Goal: Task Accomplishment & Management: Complete application form

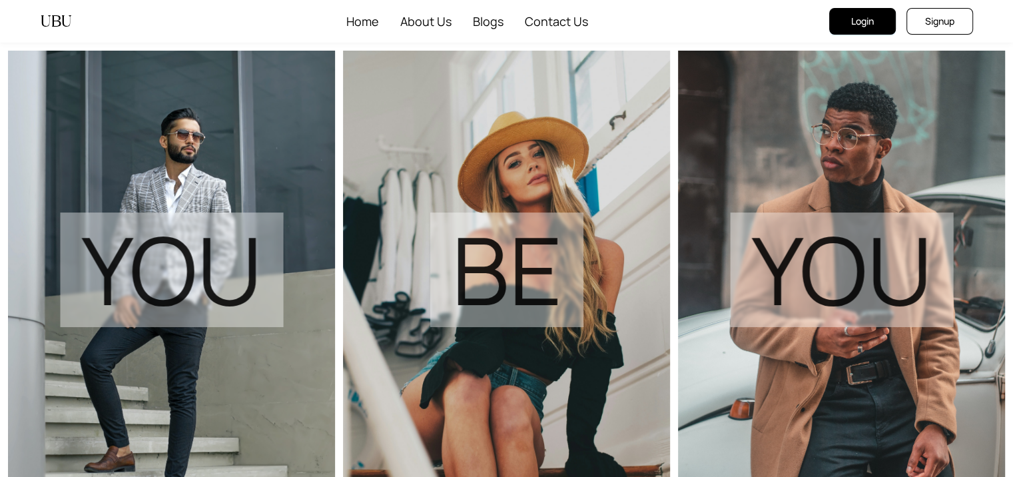
click at [866, 31] on button "Login" at bounding box center [862, 21] width 67 height 27
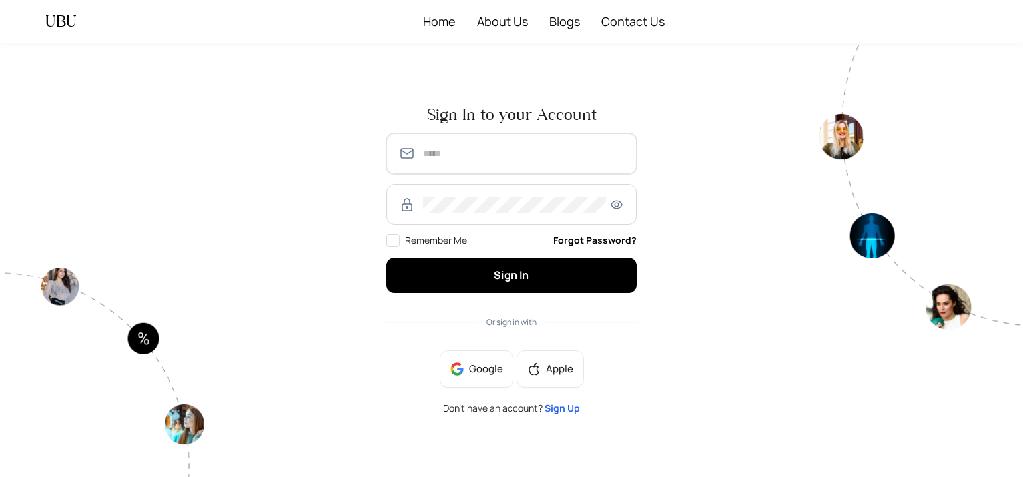
click at [444, 157] on input "text" at bounding box center [524, 153] width 202 height 16
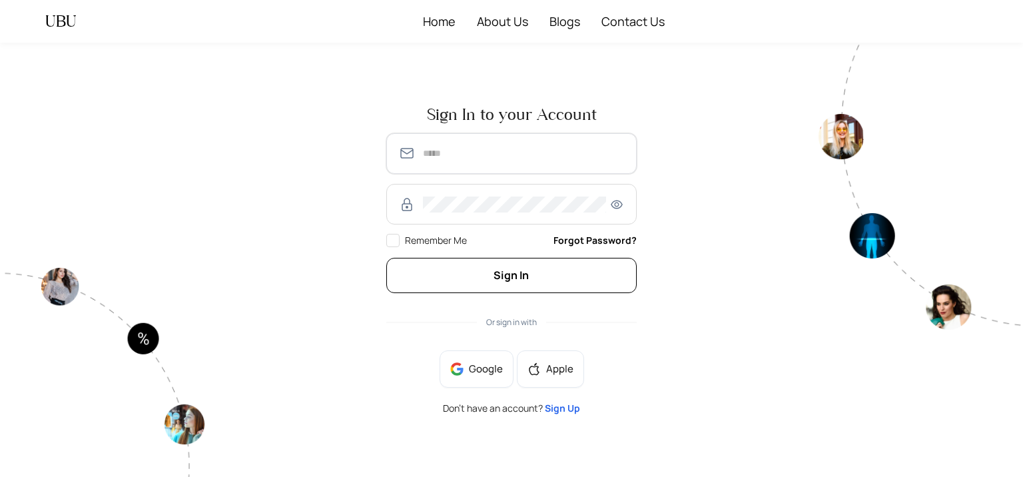
type input "**********"
click at [581, 268] on button "Sign In" at bounding box center [511, 275] width 250 height 35
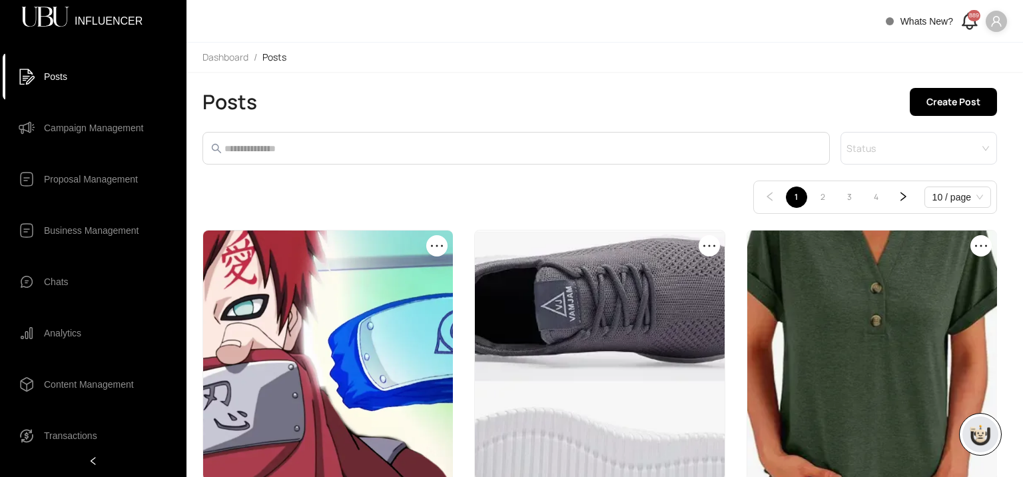
click at [992, 23] on icon "user" at bounding box center [996, 21] width 10 height 11
click at [978, 85] on span "Logout" at bounding box center [956, 90] width 81 height 15
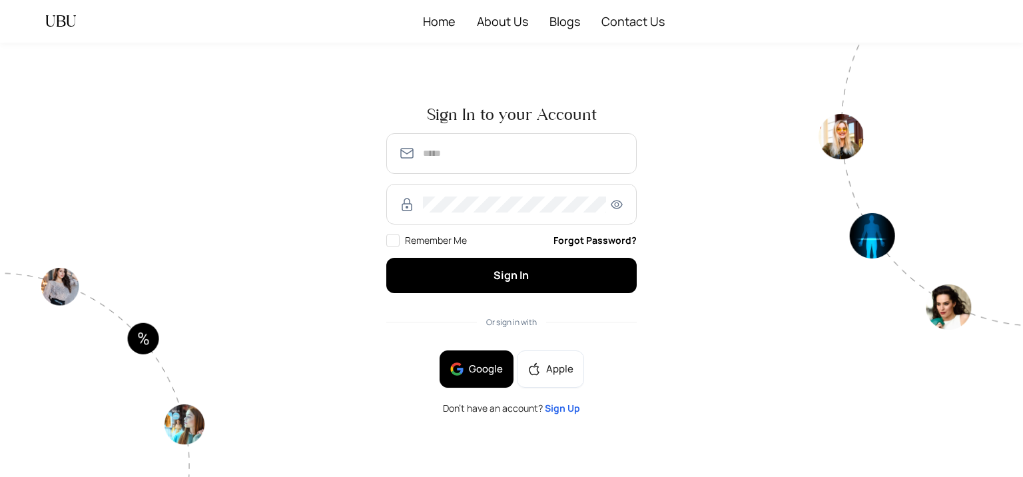
click at [492, 373] on span "Google" at bounding box center [486, 369] width 34 height 15
click at [423, 150] on input "text" at bounding box center [524, 153] width 202 height 16
type input "**********"
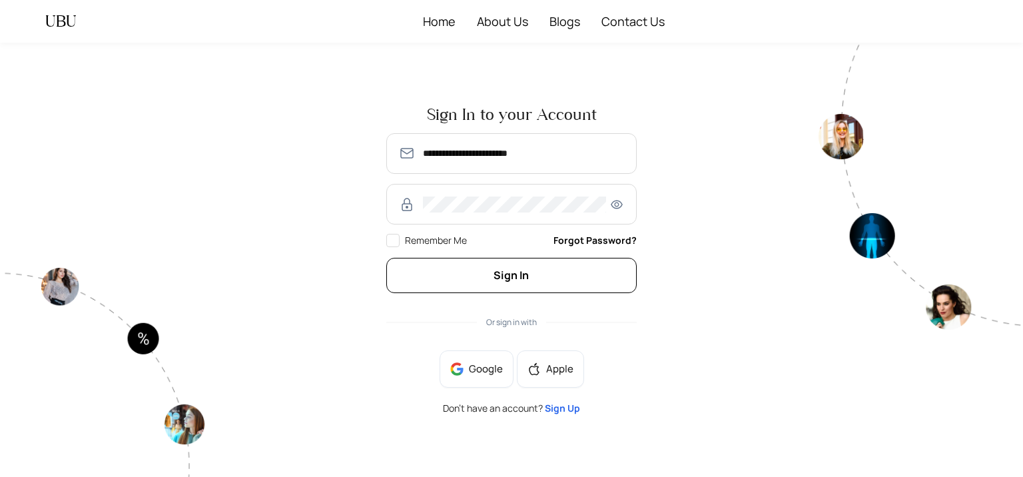
click at [573, 275] on button "Sign In" at bounding box center [511, 275] width 250 height 35
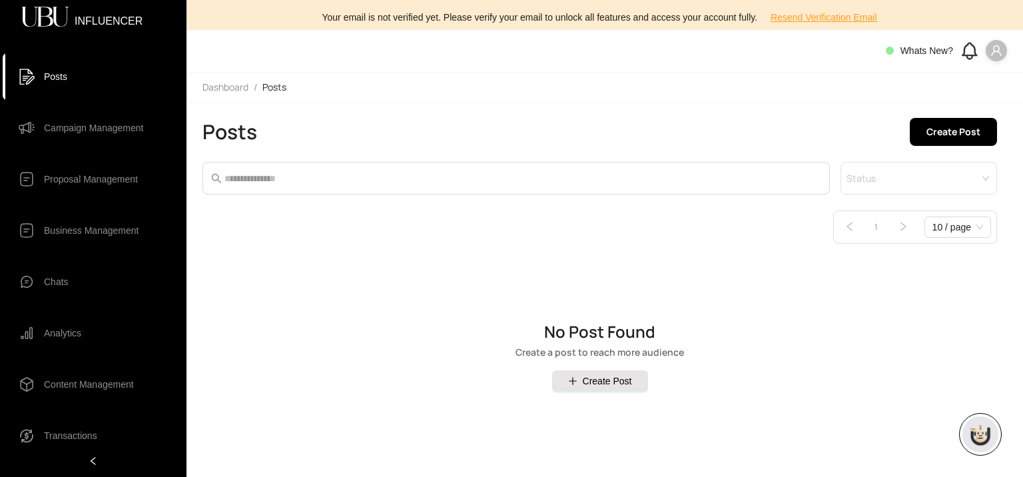
click at [994, 42] on span at bounding box center [996, 50] width 21 height 21
click at [978, 82] on span "Profile" at bounding box center [956, 78] width 81 height 15
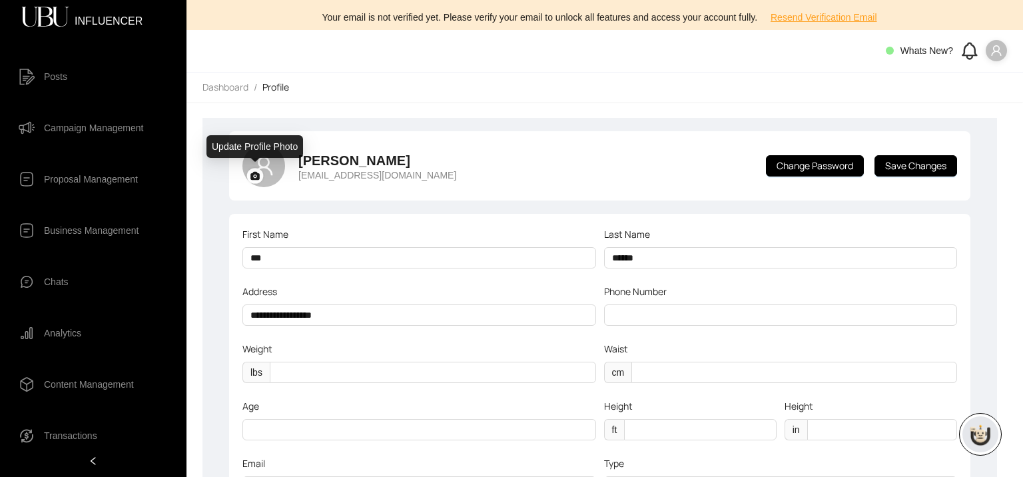
click at [256, 169] on rect at bounding box center [255, 175] width 17 height 15
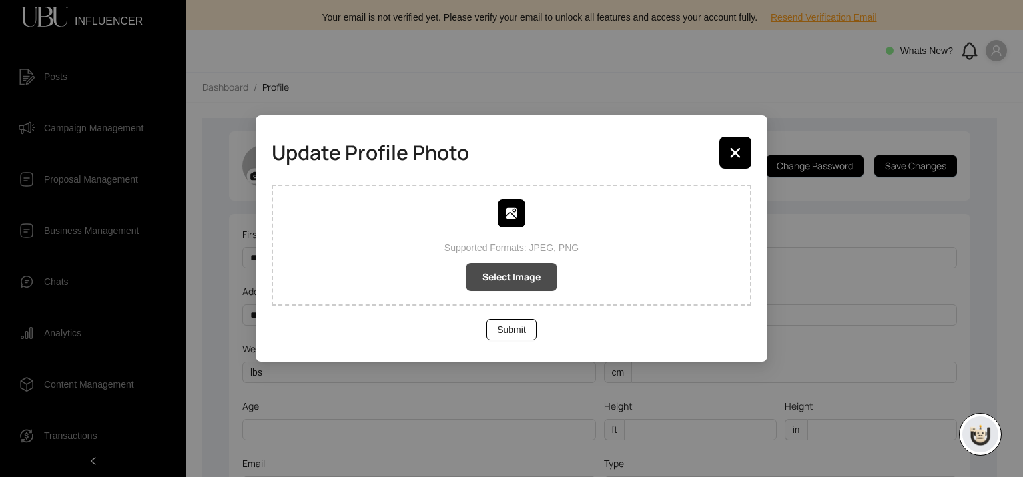
click at [522, 286] on button "Select Image" at bounding box center [512, 277] width 92 height 28
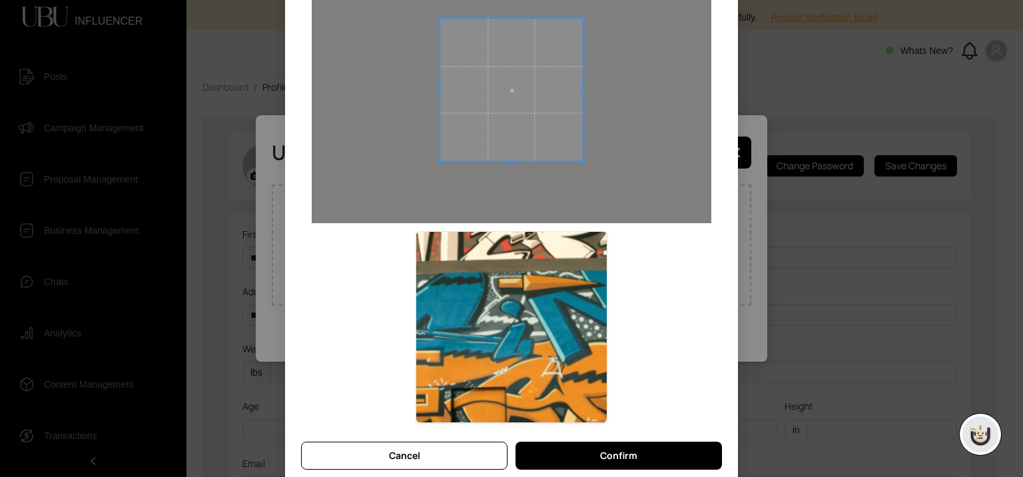
scroll to position [137, 0]
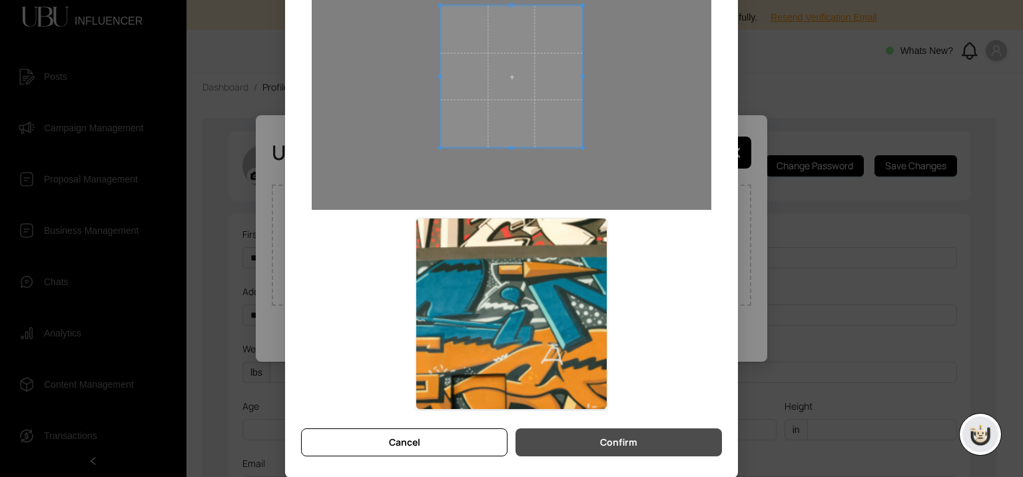
click at [620, 442] on span "Confirm" at bounding box center [618, 442] width 37 height 15
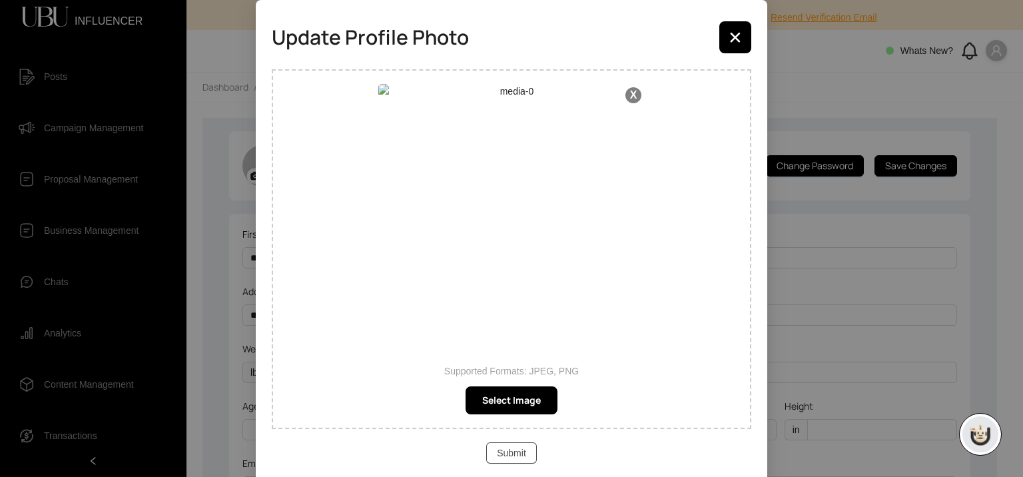
click at [508, 452] on span "Submit" at bounding box center [511, 453] width 29 height 15
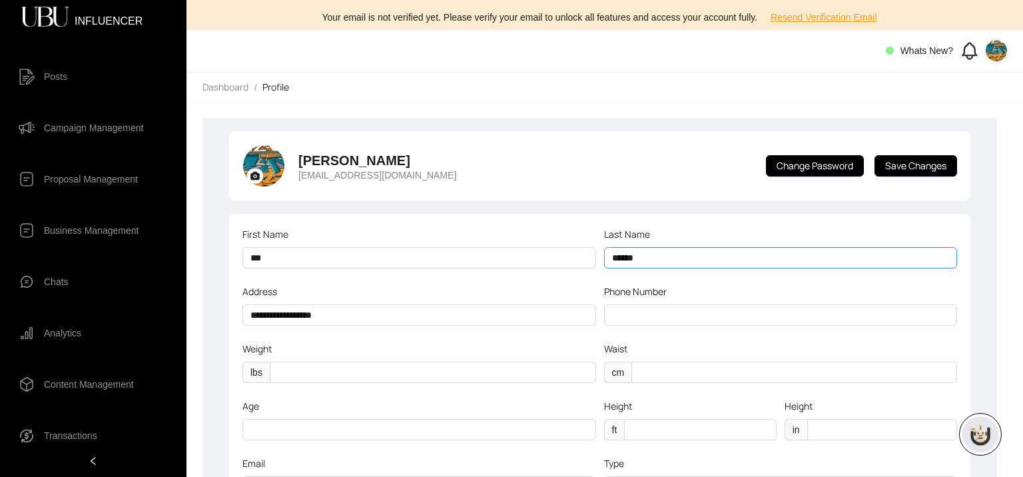
scroll to position [273, 0]
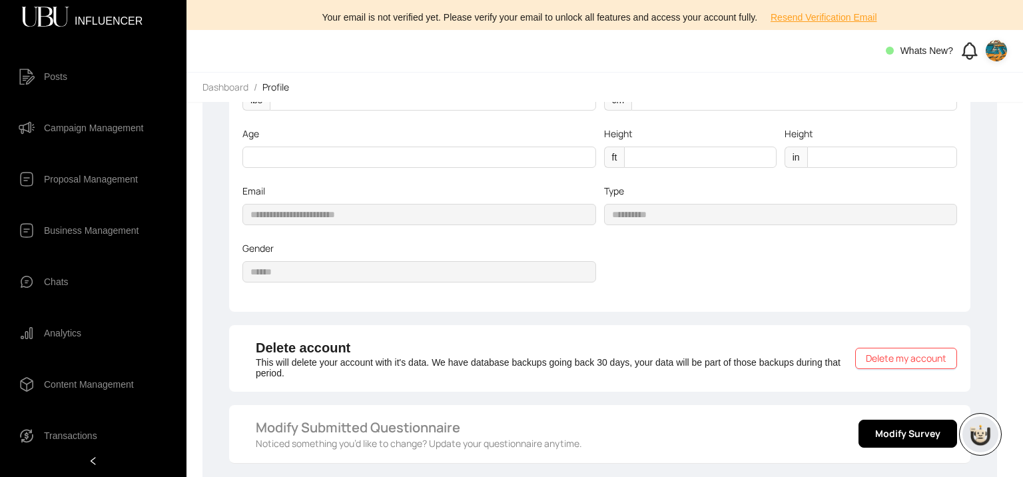
click at [69, 130] on span "Campaign Management" at bounding box center [93, 128] width 99 height 27
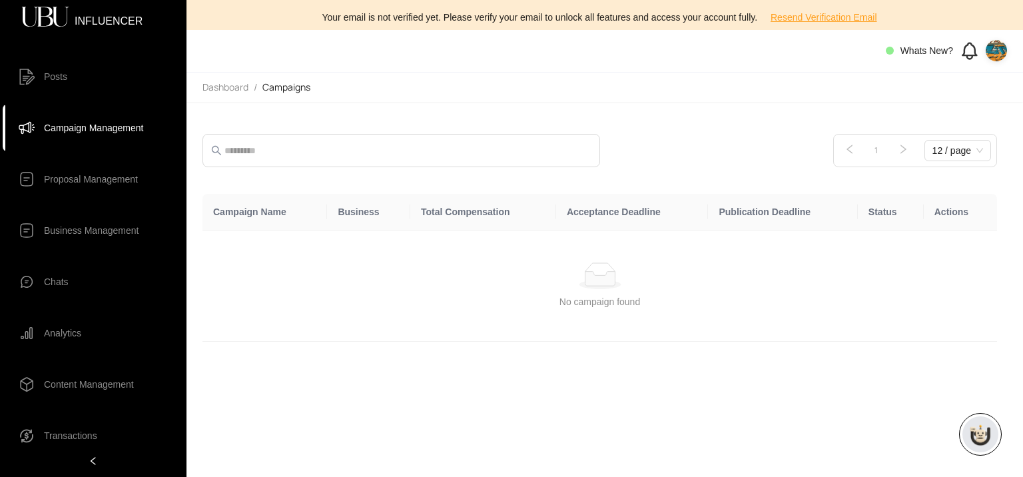
click at [988, 58] on img at bounding box center [996, 50] width 21 height 21
click at [968, 82] on span "Profile" at bounding box center [956, 78] width 81 height 15
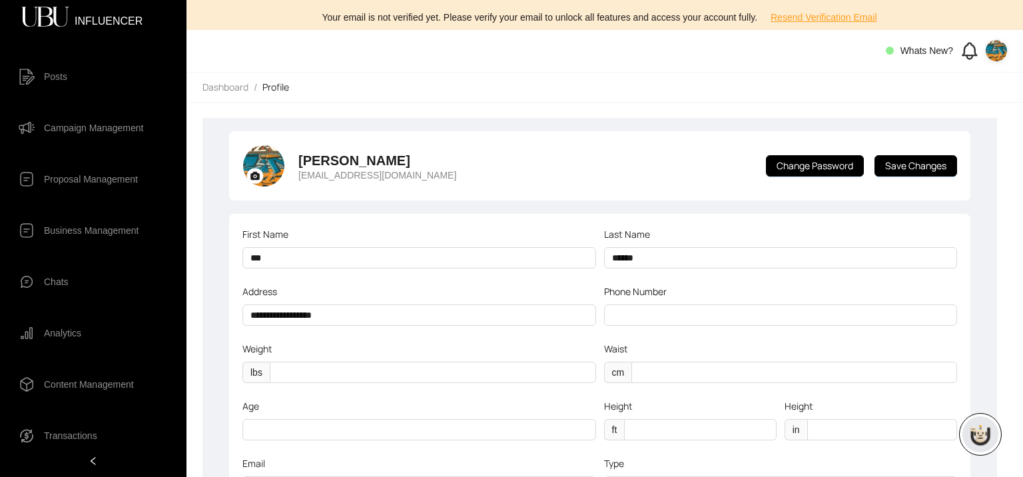
click at [396, 175] on p "[EMAIL_ADDRESS][DOMAIN_NAME]" at bounding box center [377, 175] width 158 height 11
copy div "[EMAIL_ADDRESS][DOMAIN_NAME] Change Password Save Changes"
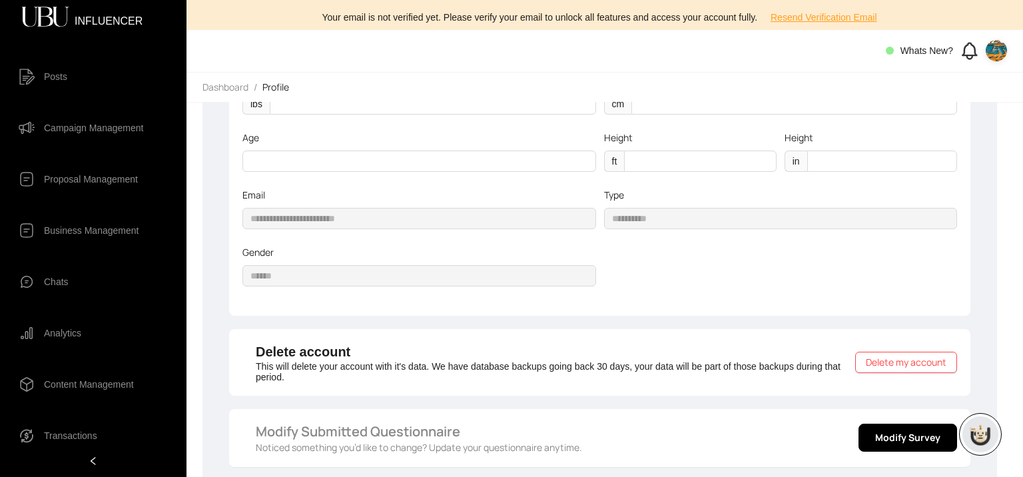
scroll to position [273, 0]
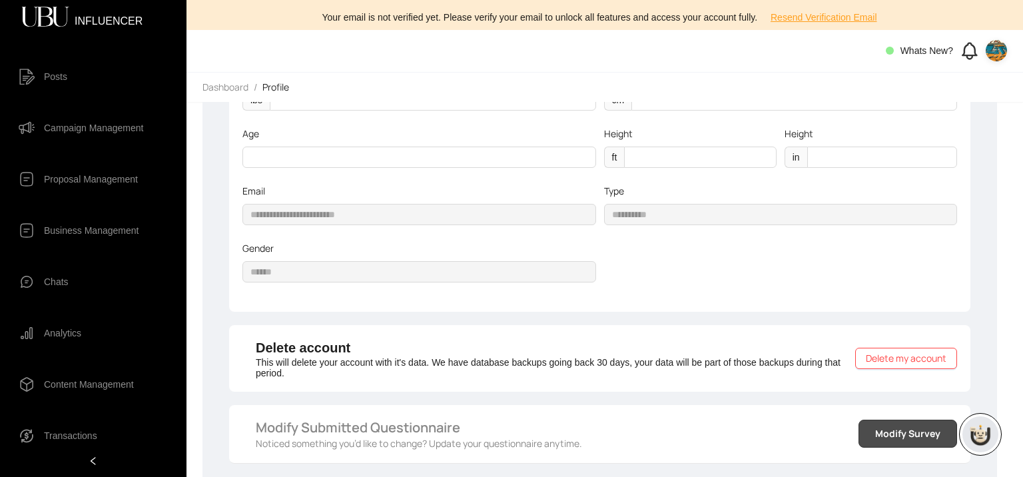
click at [924, 428] on span "Modify Survey" at bounding box center [907, 433] width 65 height 15
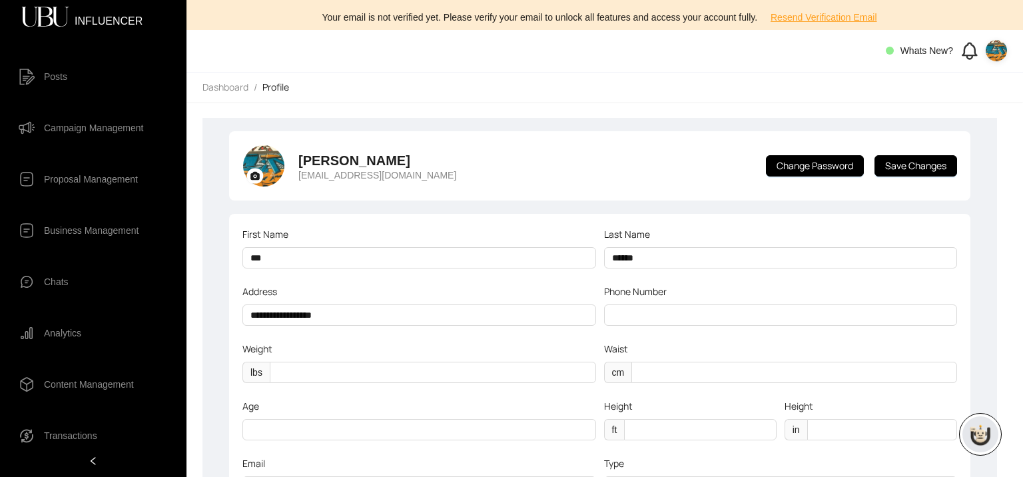
click at [994, 45] on img at bounding box center [996, 50] width 21 height 21
click at [962, 125] on span "Logout" at bounding box center [956, 120] width 81 height 15
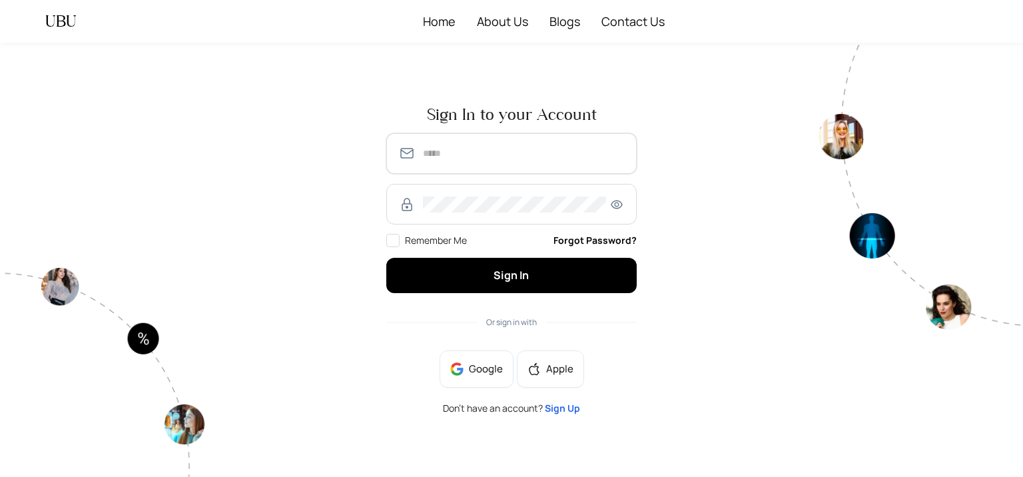
click at [493, 153] on input "text" at bounding box center [524, 153] width 202 height 16
click at [458, 153] on input "**********" at bounding box center [524, 153] width 202 height 16
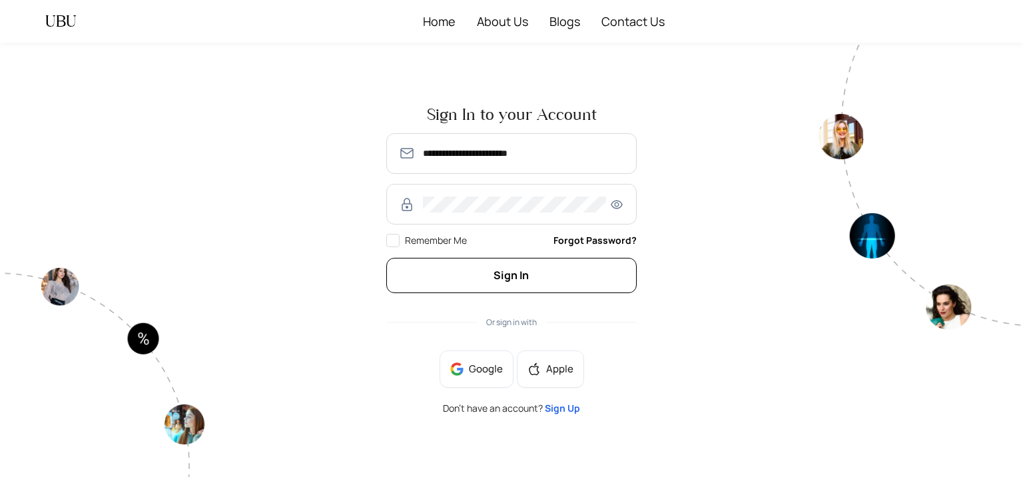
click at [486, 283] on button "Sign In" at bounding box center [511, 275] width 250 height 35
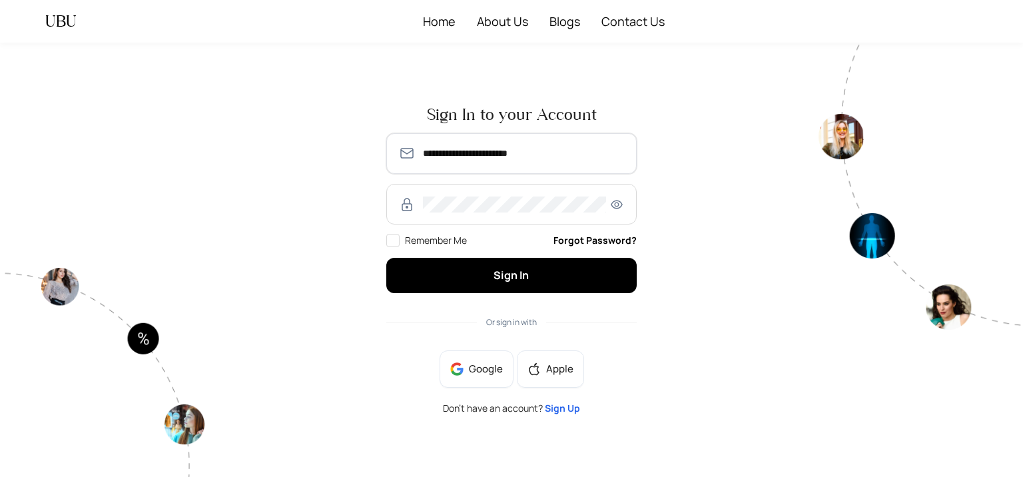
click at [458, 154] on input "**********" at bounding box center [524, 153] width 202 height 16
type input "**********"
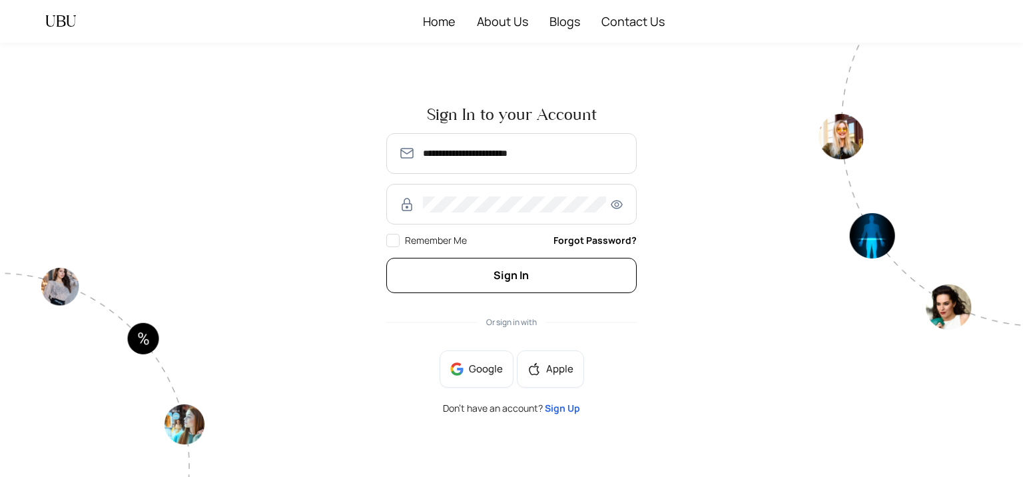
click at [488, 275] on button "Sign In" at bounding box center [511, 275] width 250 height 35
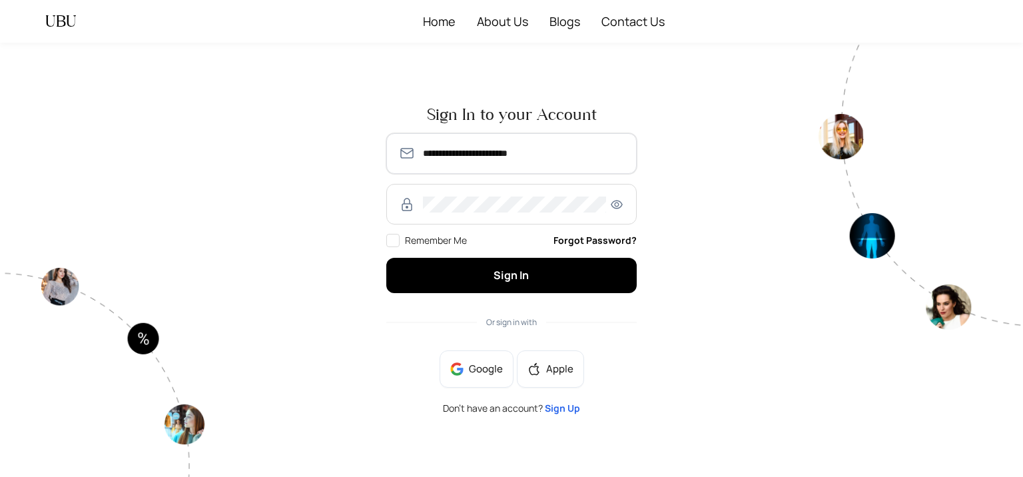
click at [449, 157] on input "**********" at bounding box center [524, 153] width 202 height 16
click at [338, 306] on div "**********" at bounding box center [511, 260] width 614 height 328
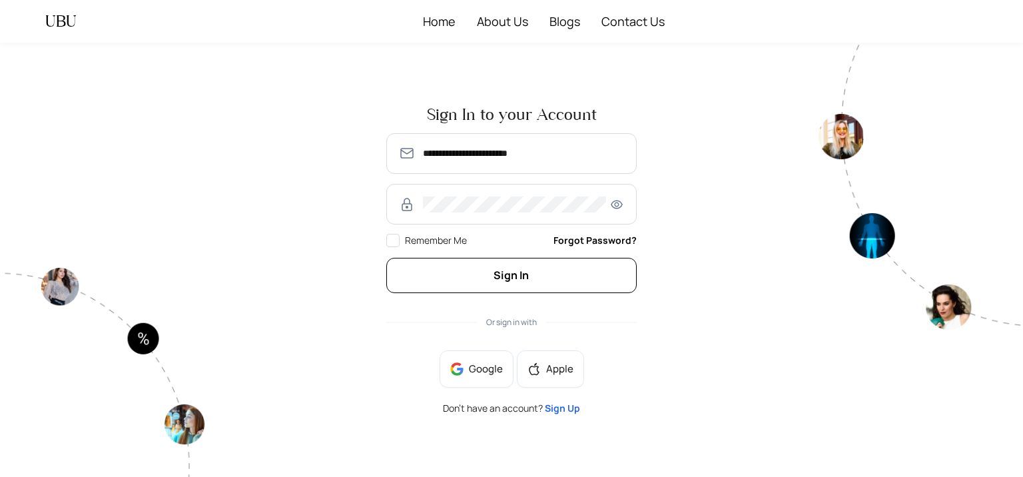
click at [434, 274] on button "Sign In" at bounding box center [511, 275] width 250 height 35
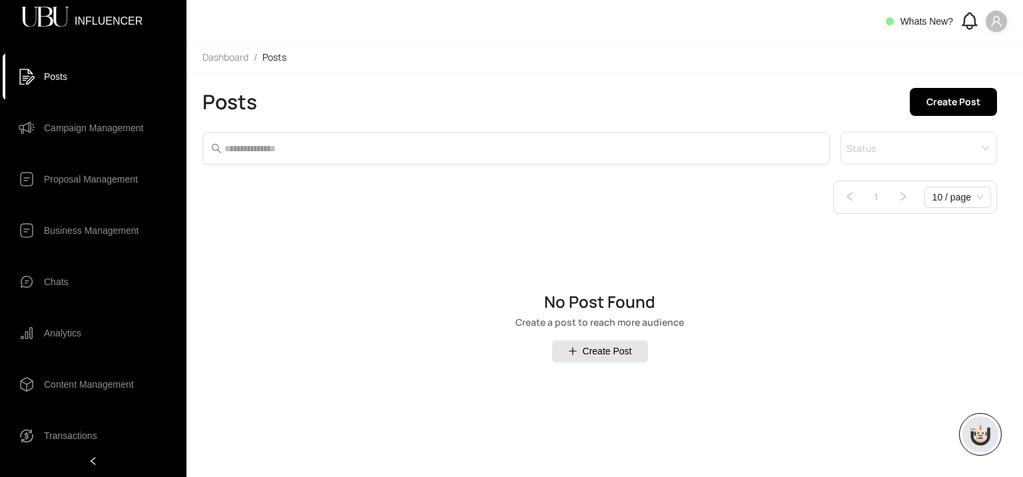
click at [990, 24] on icon "user" at bounding box center [996, 21] width 12 height 12
click at [945, 56] on li "Profile" at bounding box center [948, 47] width 111 height 21
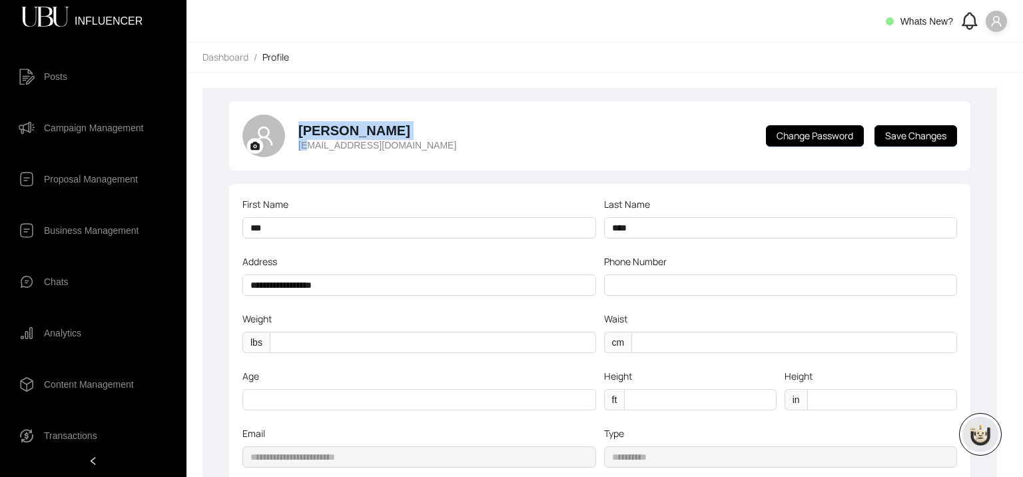
drag, startPoint x: 305, startPoint y: 150, endPoint x: 272, endPoint y: 145, distance: 33.1
click at [272, 145] on div "ali riaz [EMAIL_ADDRESS][DOMAIN_NAME]" at bounding box center [349, 136] width 214 height 43
click at [272, 145] on icon "user" at bounding box center [263, 135] width 21 height 21
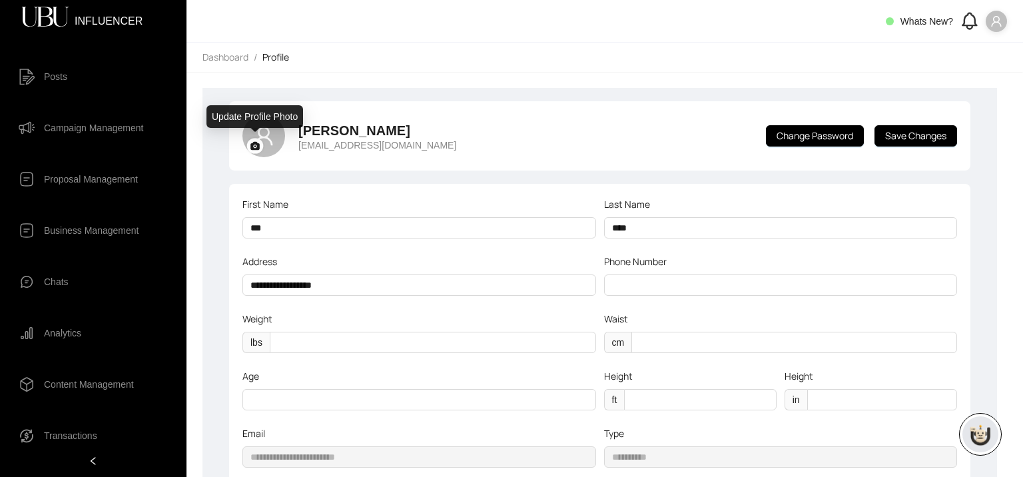
click at [258, 145] on icon at bounding box center [254, 146] width 9 height 8
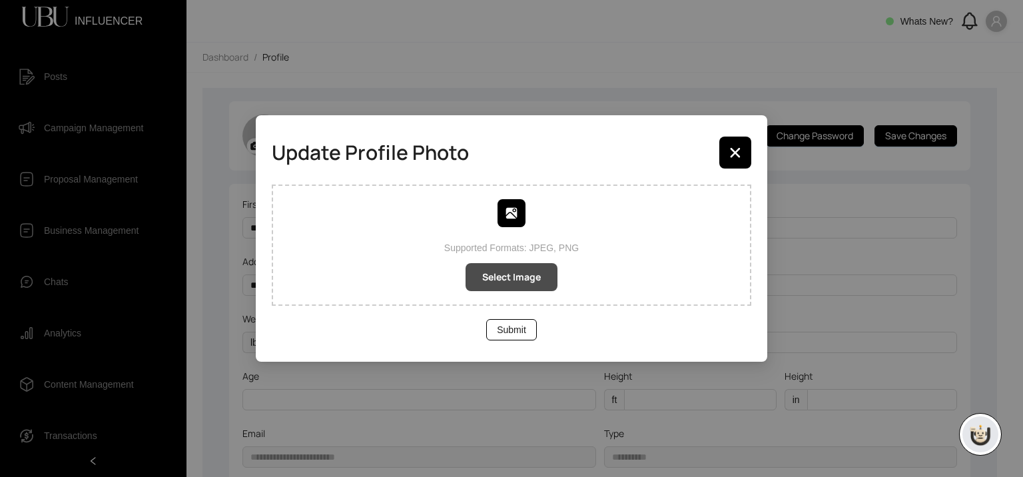
click at [529, 278] on span "Select Image" at bounding box center [511, 277] width 59 height 15
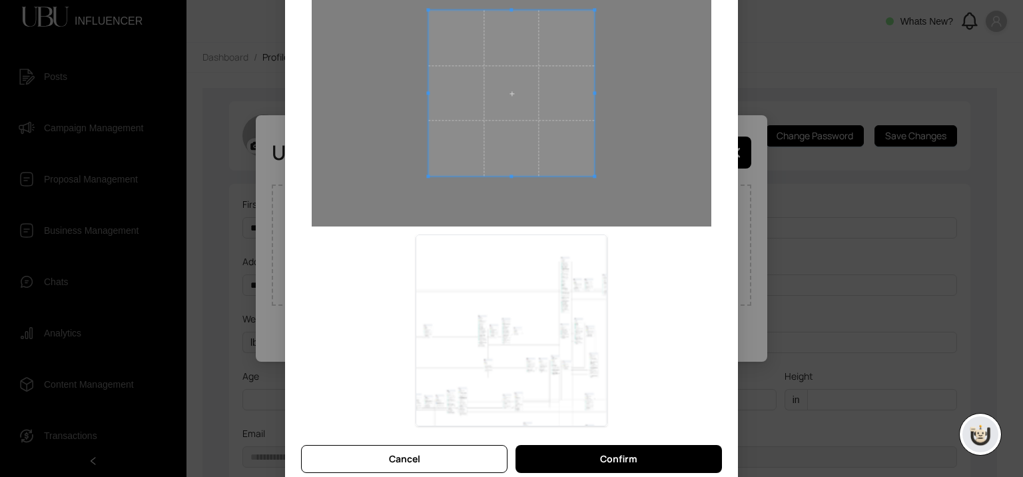
scroll to position [137, 0]
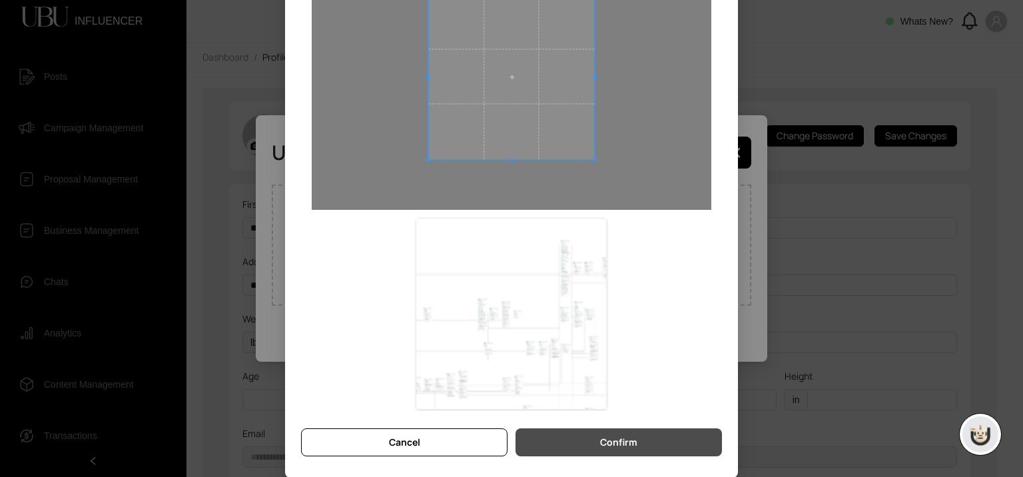
click at [600, 444] on span "Confirm" at bounding box center [618, 442] width 37 height 15
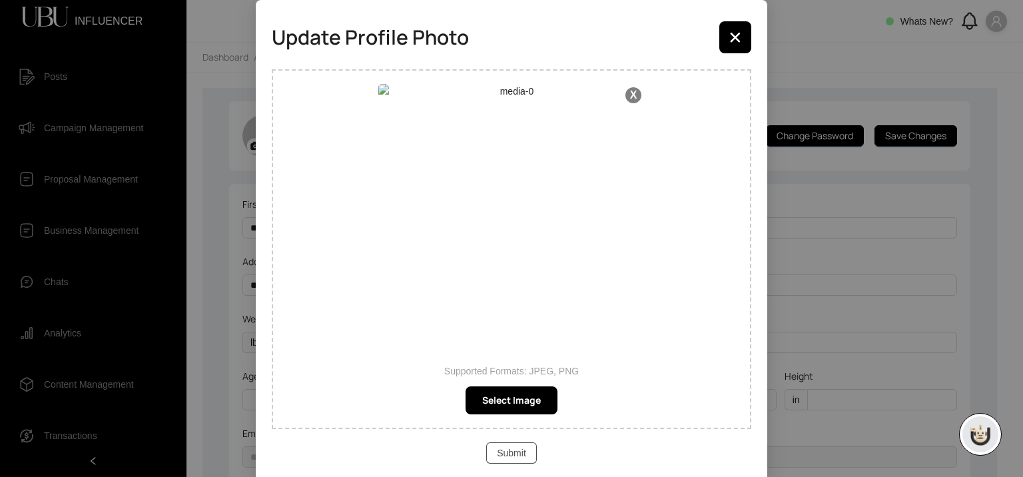
click at [520, 446] on span "Submit" at bounding box center [511, 453] width 29 height 15
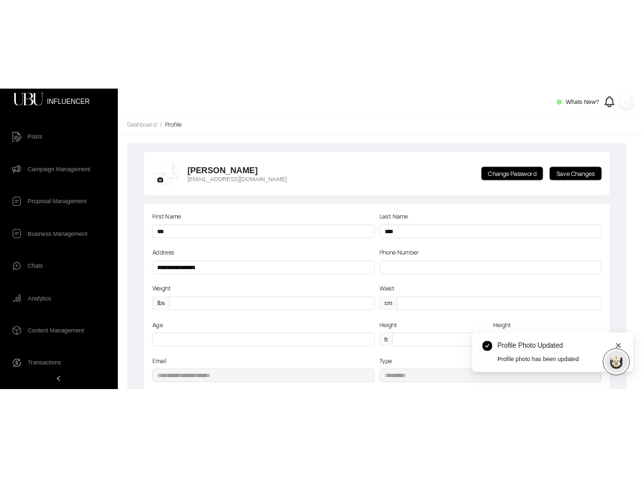
scroll to position [0, 0]
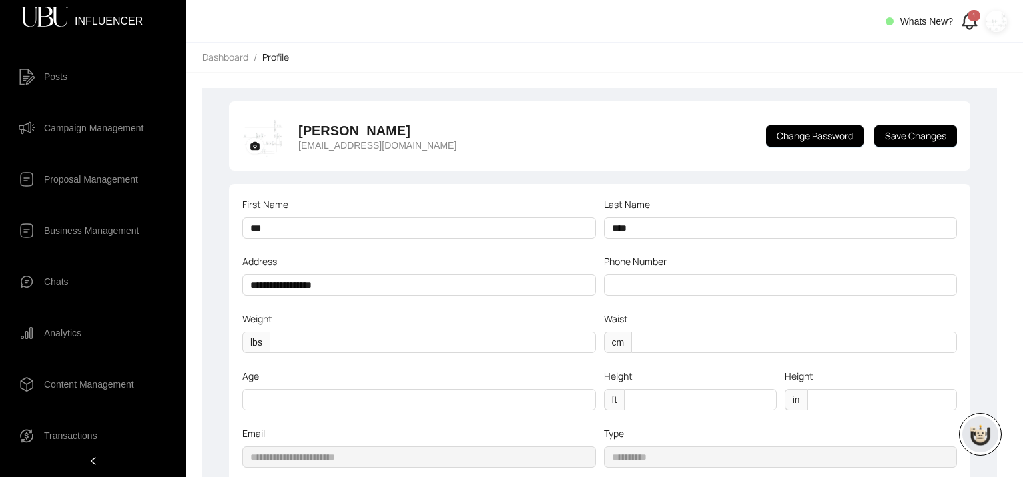
click at [109, 127] on span "Campaign Management" at bounding box center [93, 128] width 99 height 27
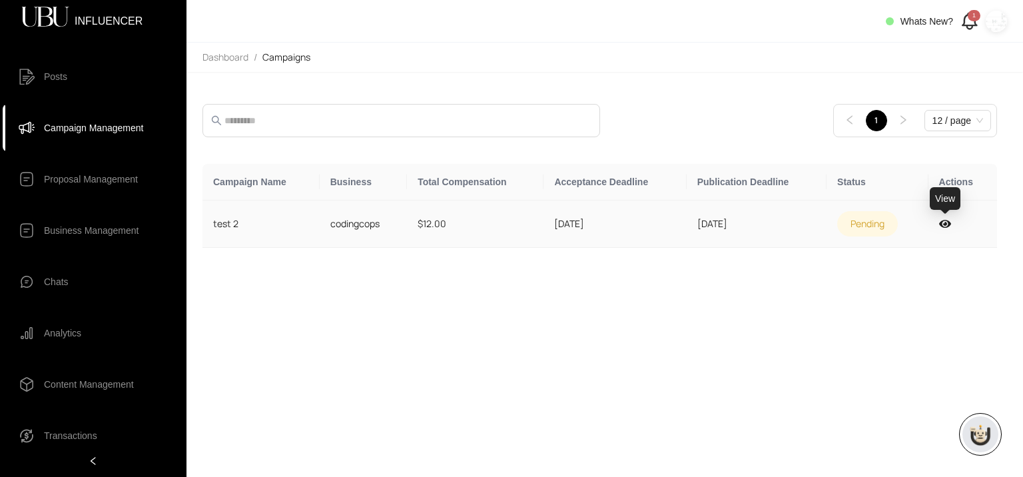
click at [945, 220] on icon at bounding box center [945, 223] width 12 height 11
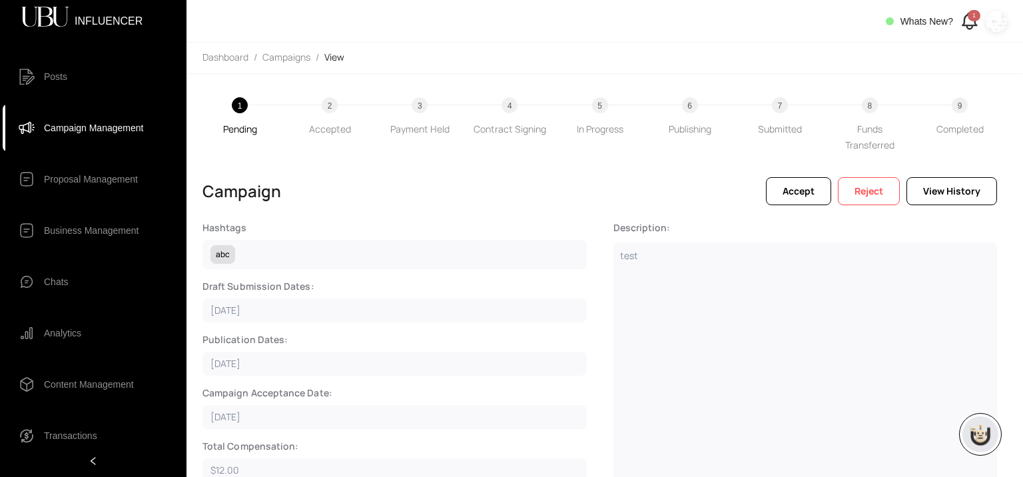
click at [945, 221] on div "Hashtags abc Draft Submission Dates: [DATE] Publication Dates: [DATE] Campaign …" at bounding box center [599, 434] width 795 height 426
click at [802, 198] on span "Accept" at bounding box center [799, 191] width 32 height 15
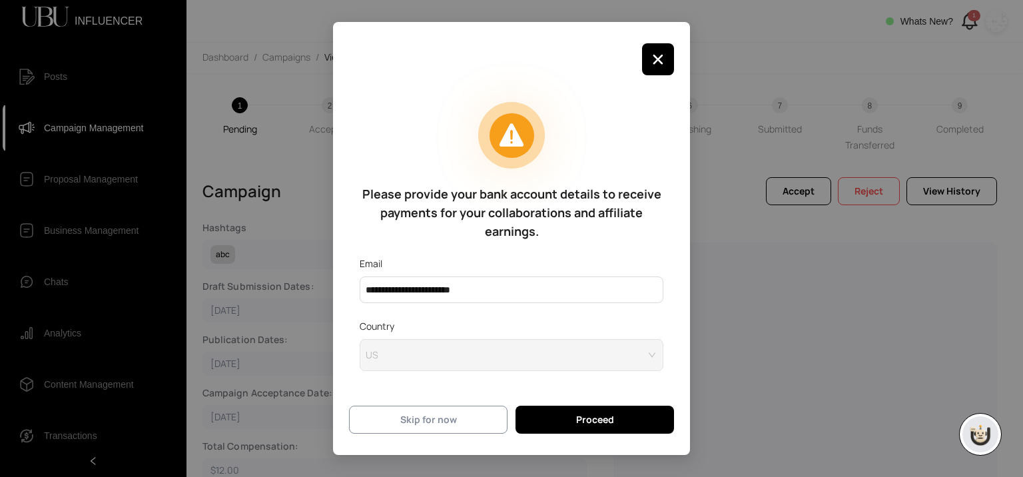
click at [493, 412] on button "Skip for now" at bounding box center [428, 420] width 159 height 28
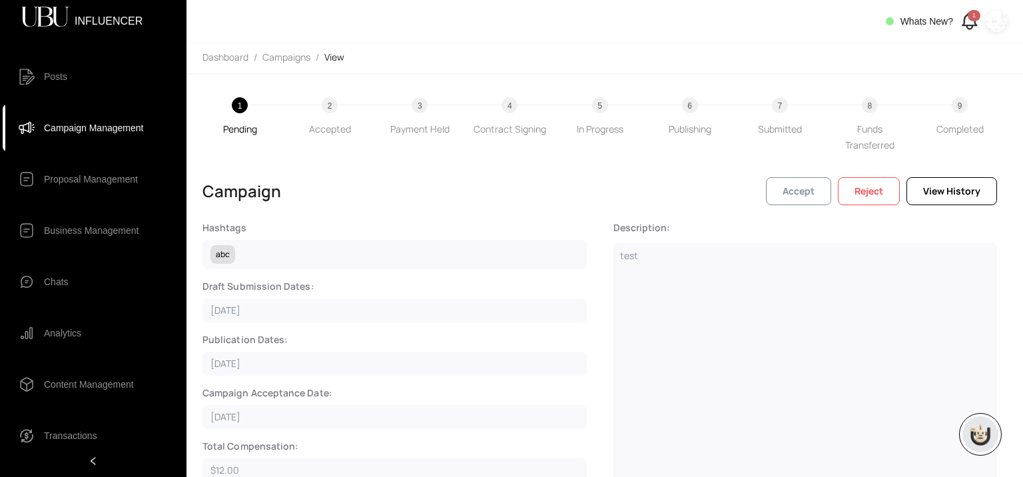
click at [777, 199] on button "Accept" at bounding box center [798, 191] width 65 height 28
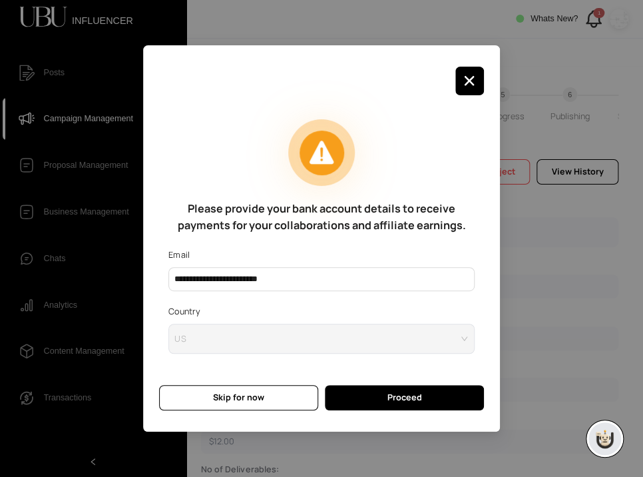
click at [589, 196] on div "**********" at bounding box center [321, 238] width 643 height 477
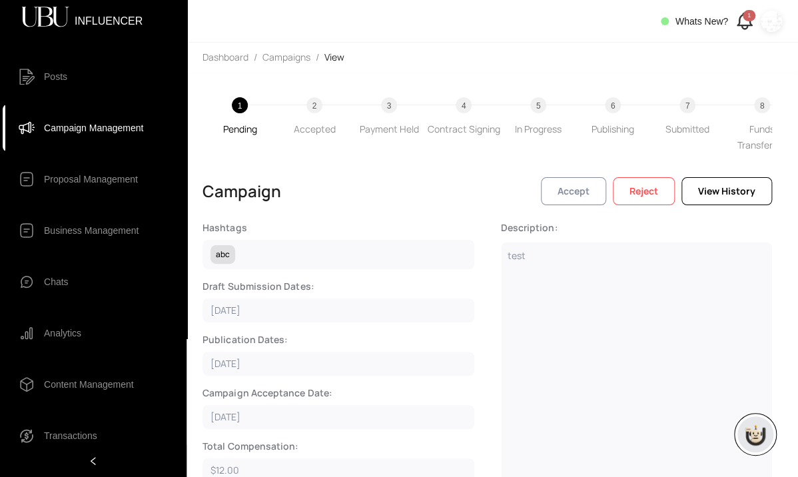
click at [557, 198] on span "Accept" at bounding box center [573, 191] width 32 height 15
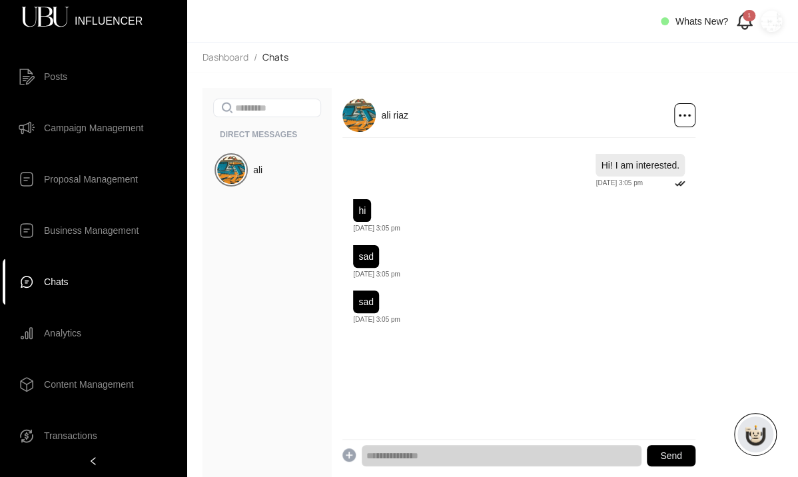
click at [643, 23] on icon at bounding box center [744, 21] width 22 height 22
click at [643, 10] on div "1" at bounding box center [749, 15] width 13 height 11
click at [643, 15] on div "1" at bounding box center [749, 15] width 13 height 11
click at [643, 25] on icon at bounding box center [744, 19] width 14 height 12
click at [631, 136] on span "See all notifications" at bounding box center [635, 137] width 81 height 15
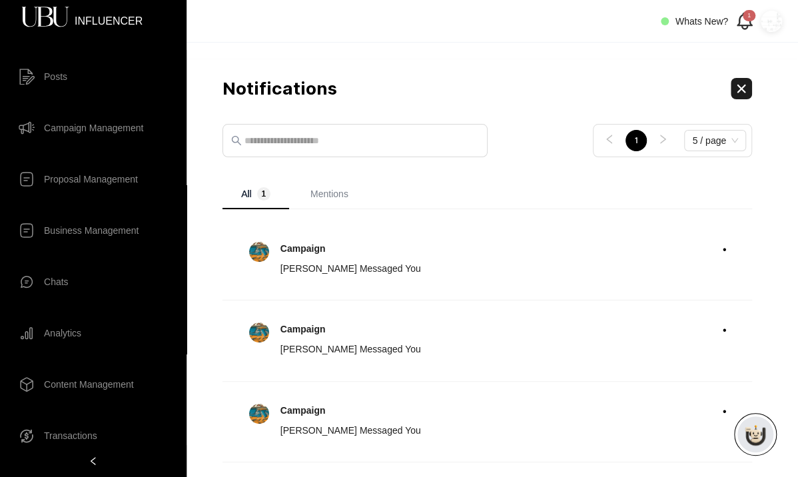
click at [331, 198] on span "Mentions" at bounding box center [329, 193] width 38 height 11
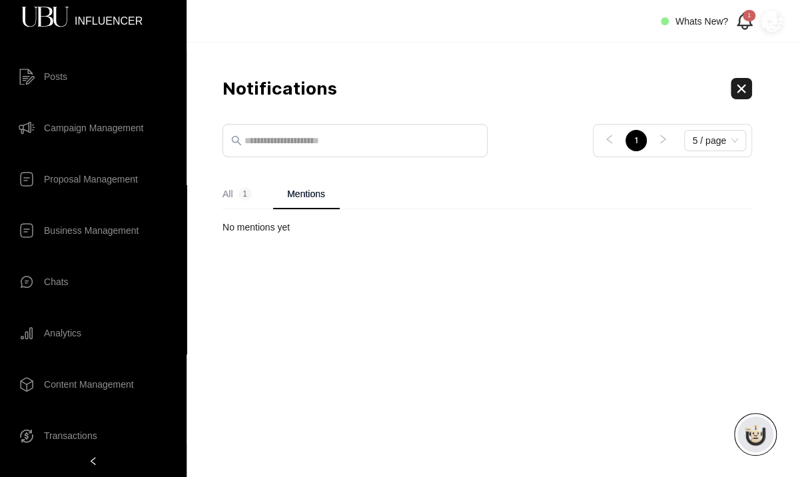
click at [240, 191] on sup "1" at bounding box center [244, 193] width 13 height 13
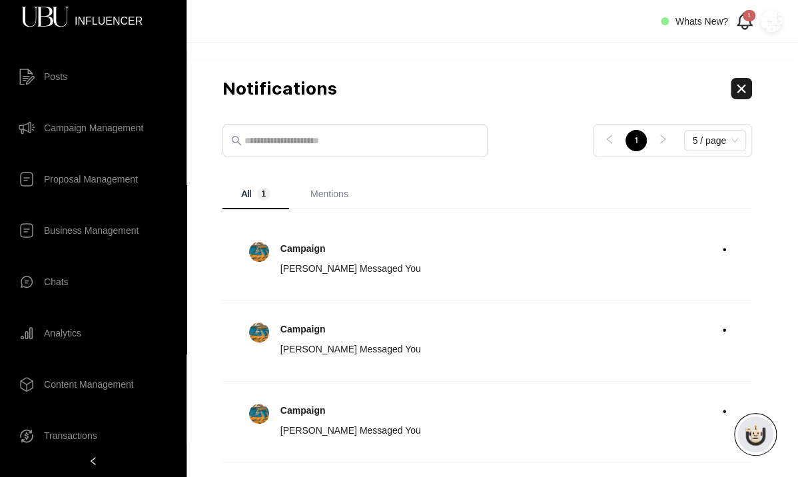
click at [99, 284] on span "Chats" at bounding box center [103, 281] width 119 height 27
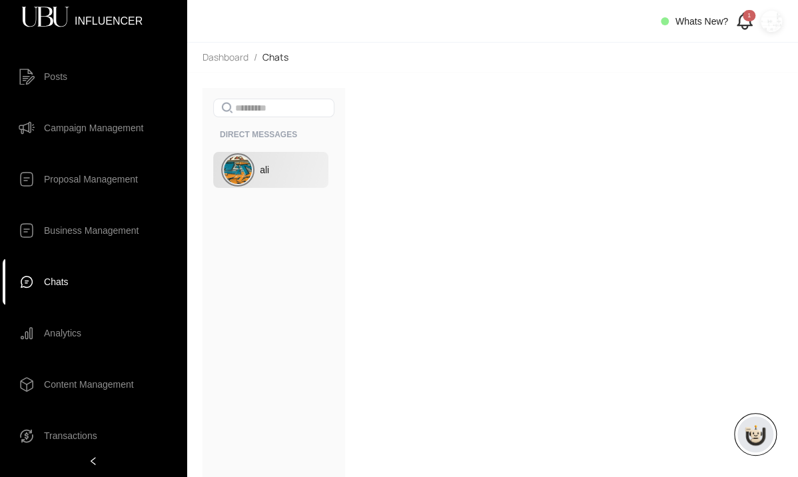
click at [278, 182] on div "ali" at bounding box center [270, 170] width 115 height 36
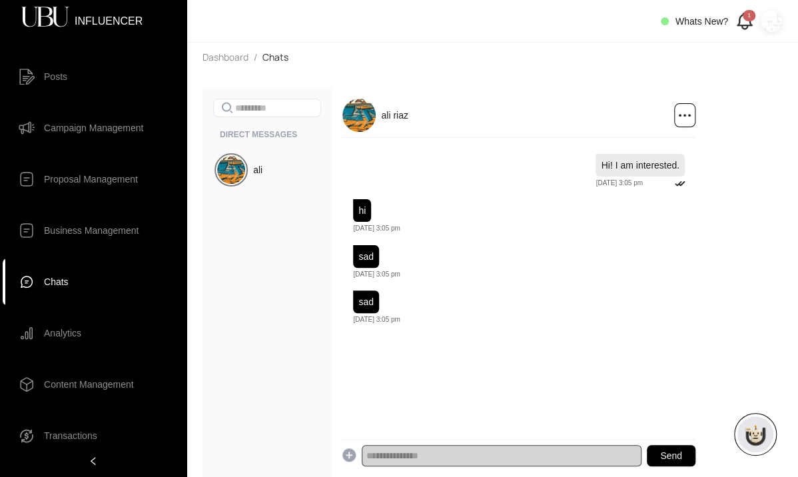
click at [411, 454] on input "text" at bounding box center [502, 455] width 280 height 21
type input "**"
click at [432, 452] on input "text" at bounding box center [502, 455] width 280 height 21
type input "***"
click at [407, 454] on input "text" at bounding box center [502, 455] width 280 height 21
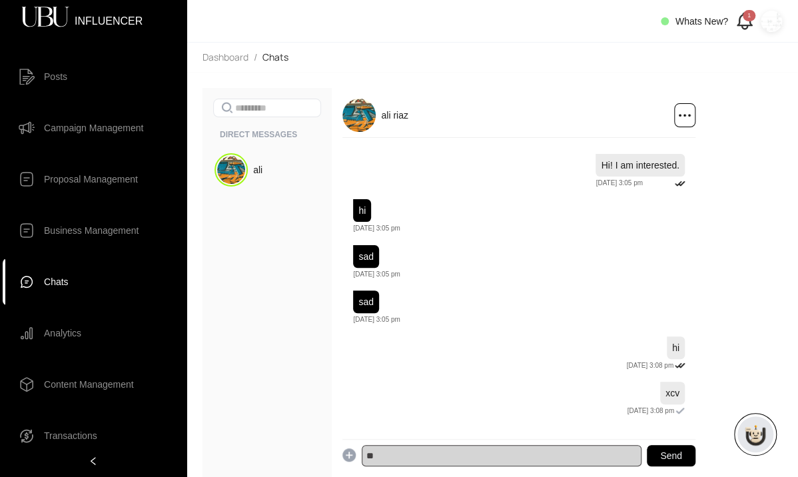
type input "***"
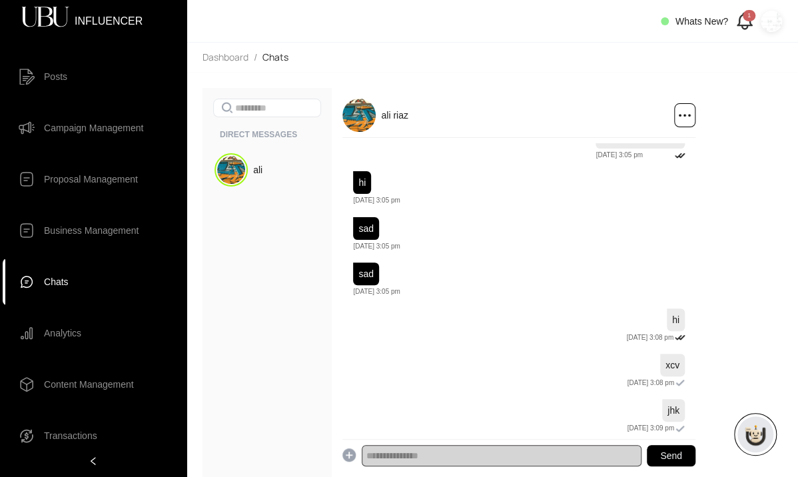
click at [427, 453] on input "text" at bounding box center [502, 455] width 280 height 21
type input "***"
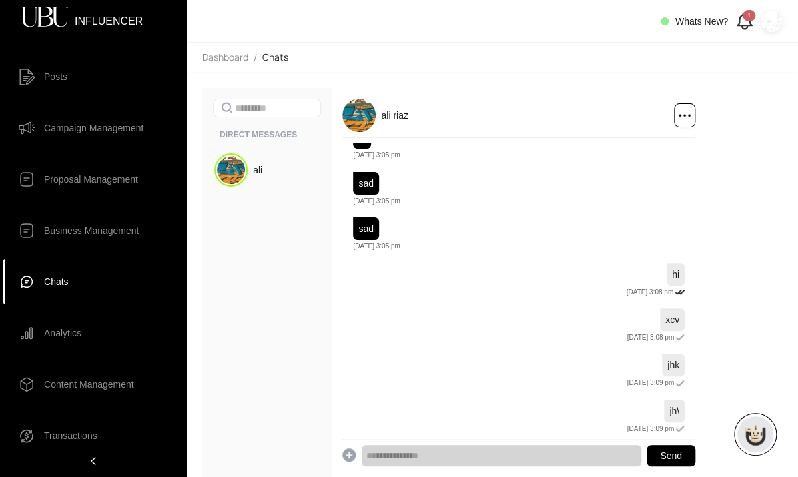
click at [92, 136] on span "Campaign Management" at bounding box center [93, 128] width 99 height 27
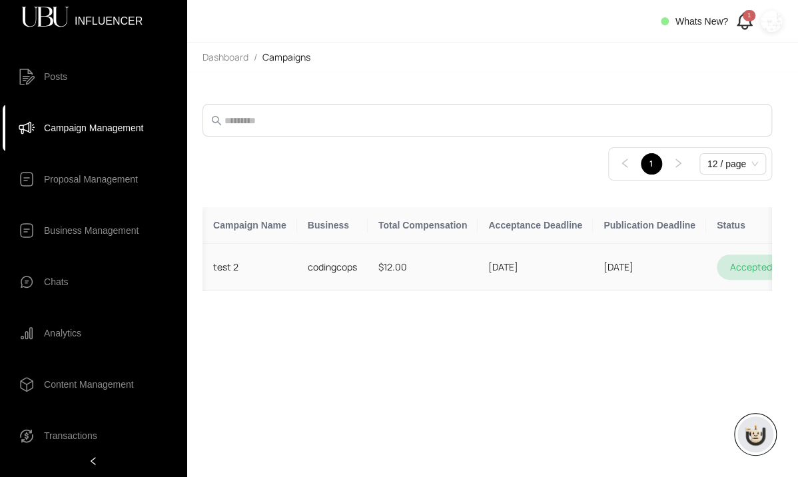
scroll to position [0, 80]
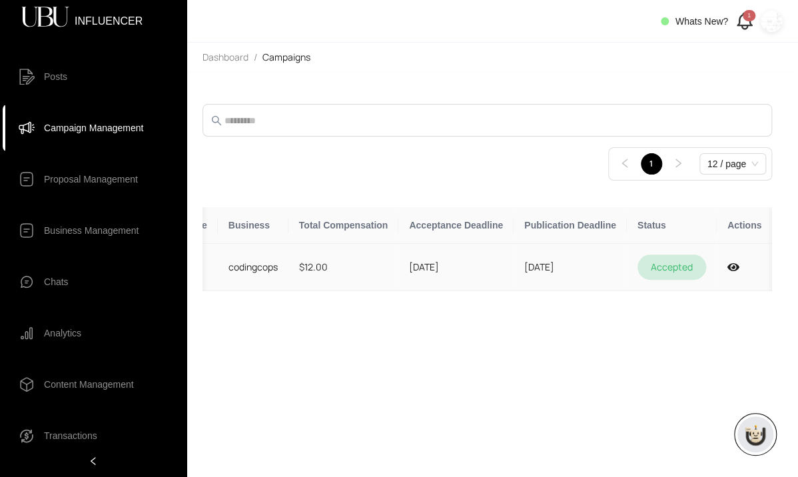
click at [643, 271] on td at bounding box center [744, 267] width 55 height 47
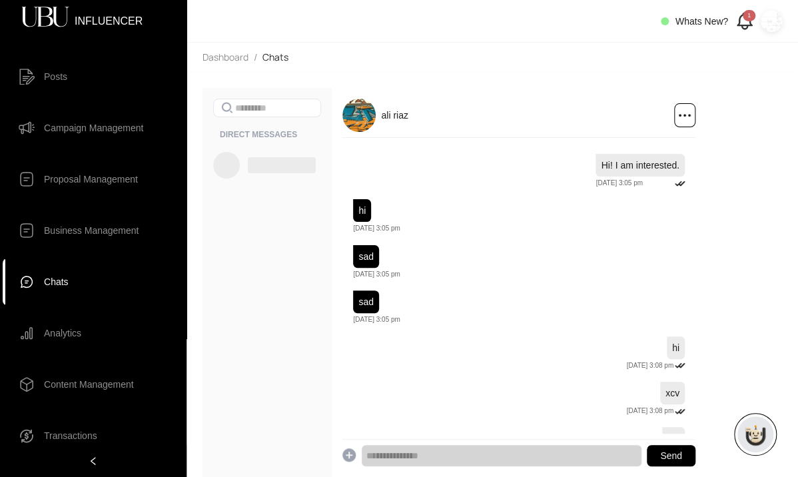
scroll to position [73, 0]
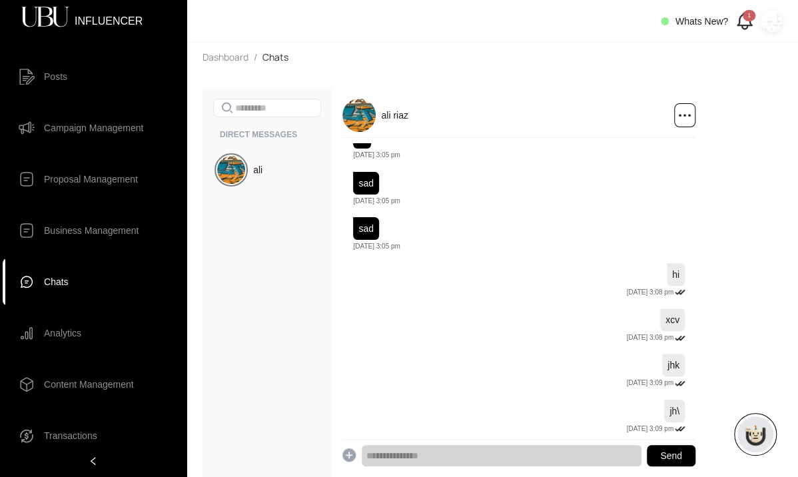
click at [643, 23] on icon at bounding box center [744, 21] width 22 height 22
click at [109, 137] on span "Campaign Management" at bounding box center [93, 128] width 99 height 27
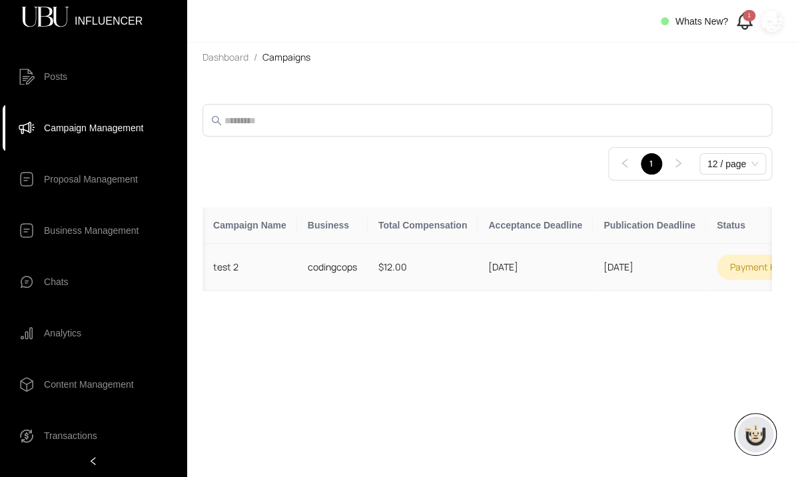
scroll to position [0, 98]
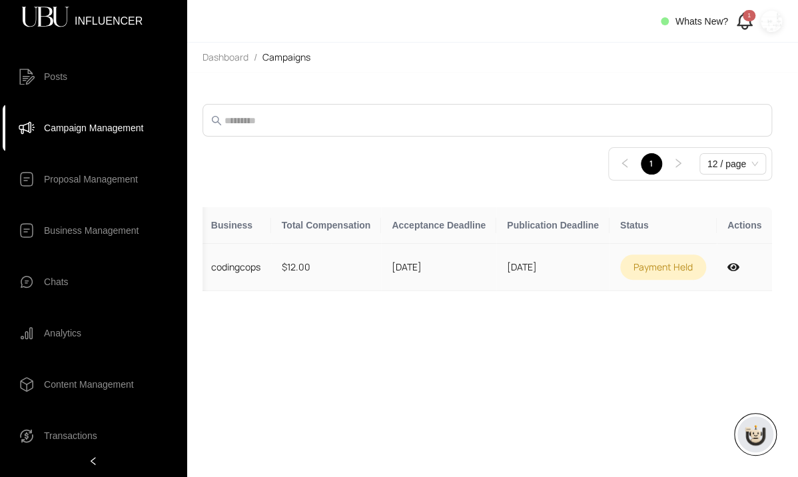
click at [643, 266] on td at bounding box center [744, 267] width 55 height 47
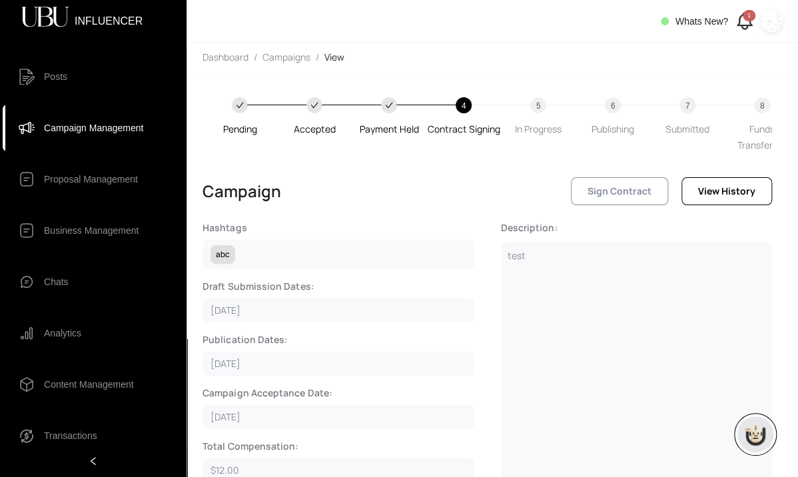
click at [629, 198] on span "Sign Contract" at bounding box center [619, 191] width 64 height 15
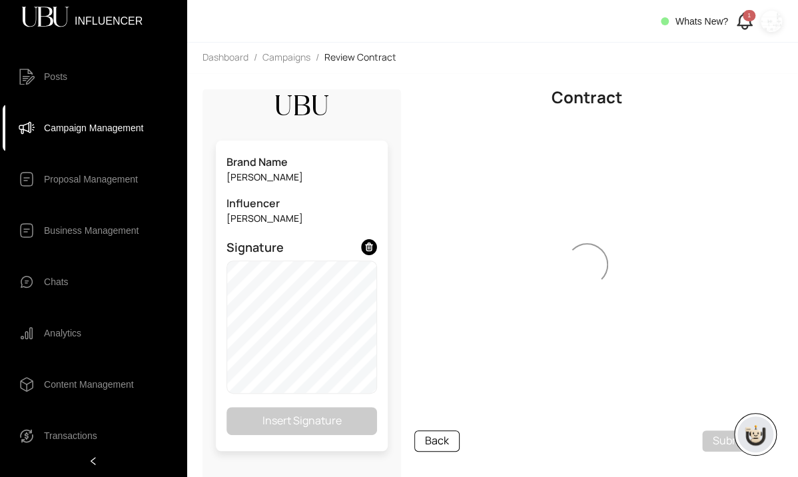
scroll to position [14, 0]
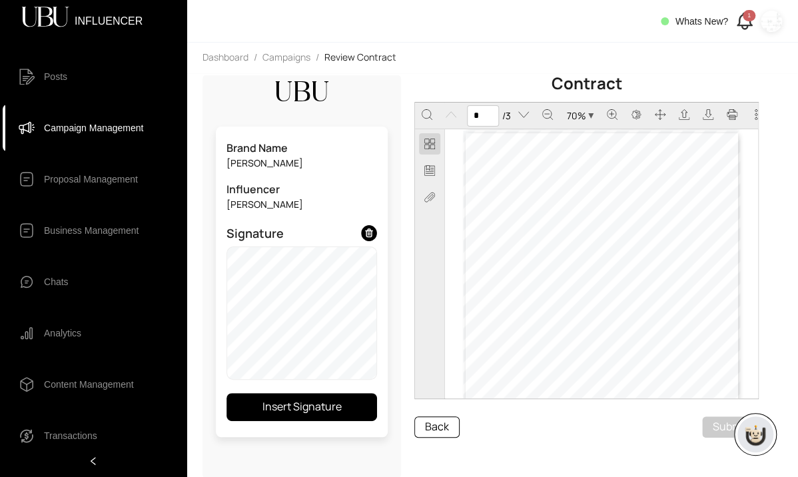
type input "*"
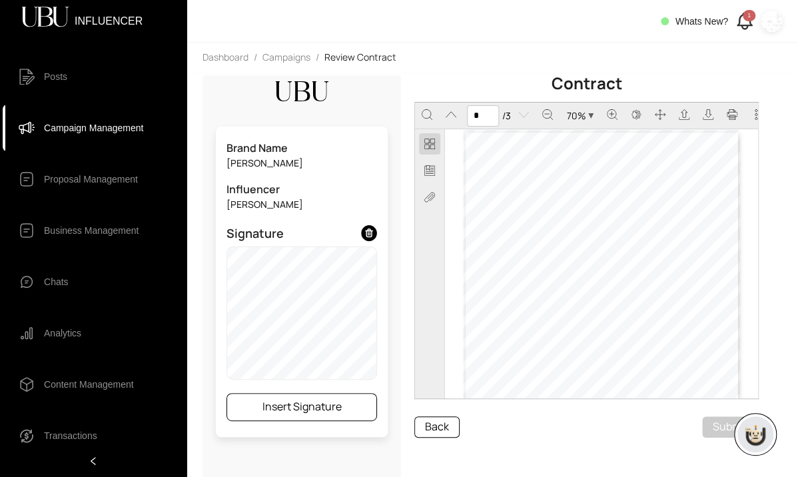
click at [359, 409] on button "Insert Signature" at bounding box center [301, 407] width 151 height 28
click at [643, 432] on button "Submit" at bounding box center [730, 426] width 57 height 21
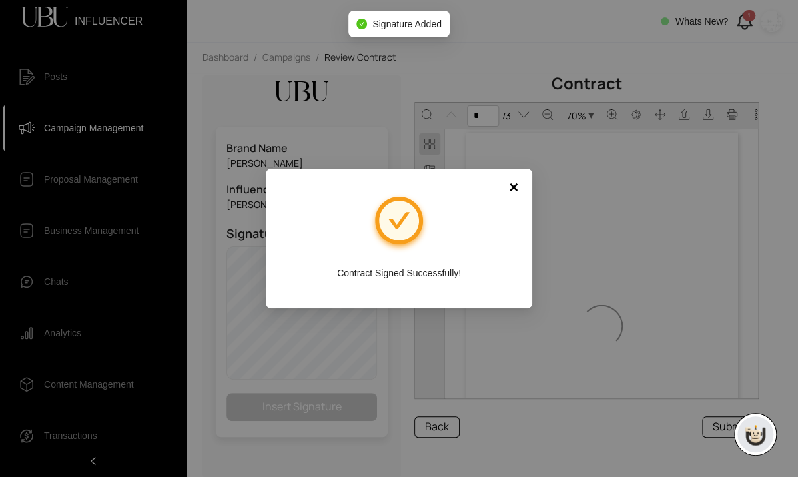
type input "*"
click at [517, 192] on span "×" at bounding box center [513, 186] width 9 height 21
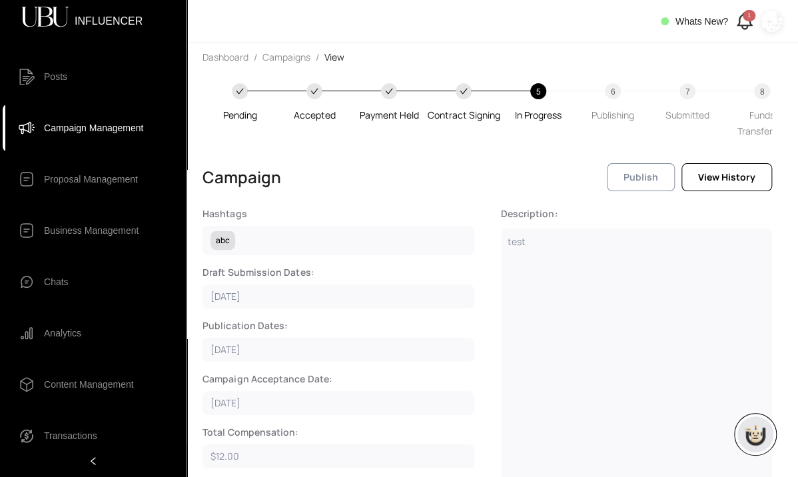
click at [642, 188] on button "Publish" at bounding box center [641, 177] width 68 height 28
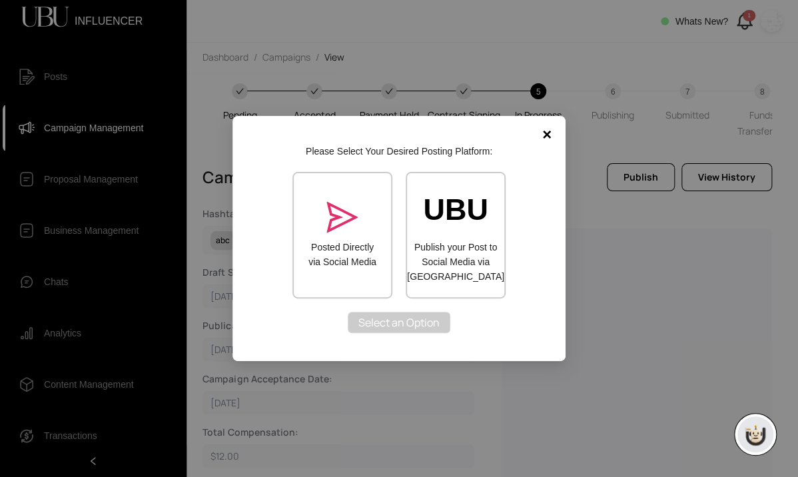
click at [444, 252] on label "Publish your Post to Social Media via UBU" at bounding box center [455, 262] width 97 height 44
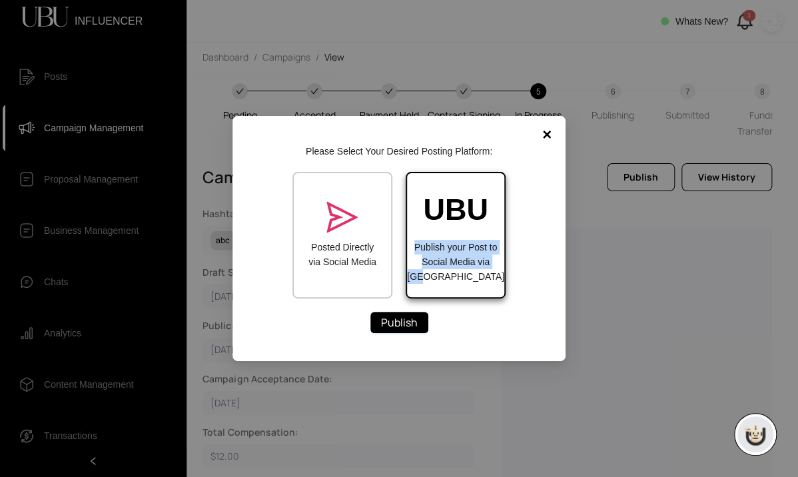
click at [444, 252] on label "Publish your Post to Social Media via UBU" at bounding box center [455, 262] width 97 height 44
copy label "Publish your Post to Social Media via UBU"
click at [541, 135] on span "×" at bounding box center [546, 134] width 21 height 21
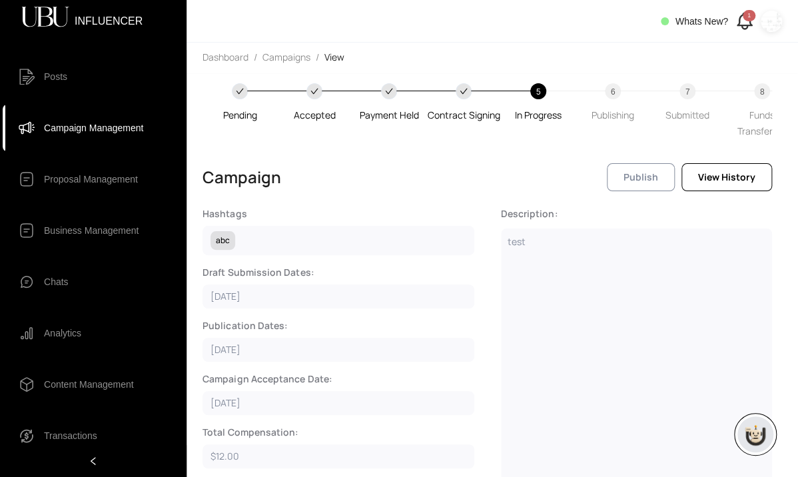
click at [635, 182] on span "Publish" at bounding box center [640, 177] width 35 height 15
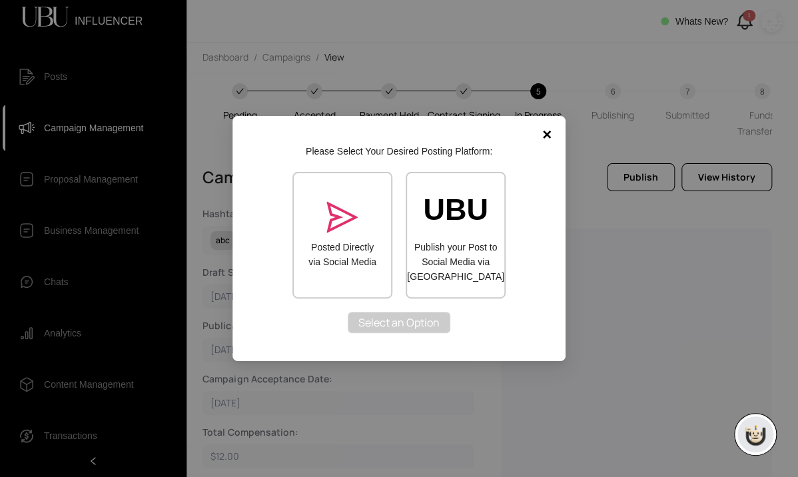
click at [643, 13] on div "× Please Select Your Desired Posting Platform: Posted Directly via Social Media…" at bounding box center [399, 238] width 798 height 477
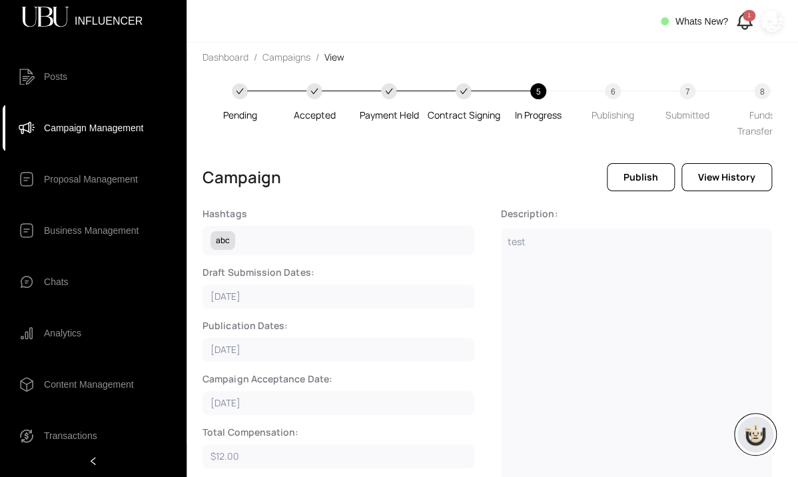
click at [643, 13] on div "Whats New? 1" at bounding box center [721, 21] width 121 height 22
click at [643, 27] on img at bounding box center [771, 21] width 21 height 21
